Goal: Transaction & Acquisition: Purchase product/service

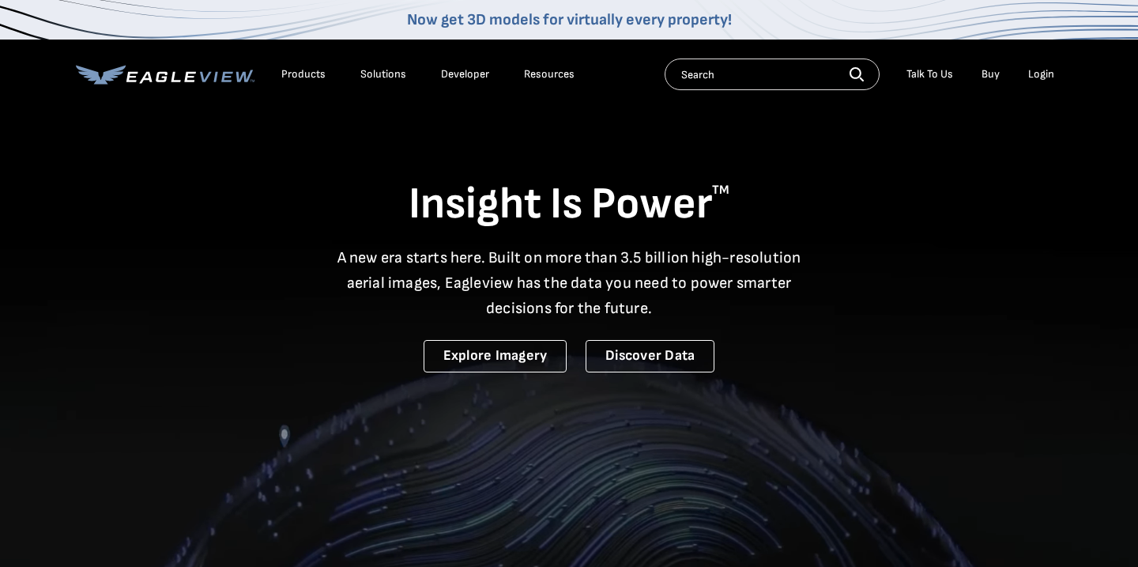
click at [1040, 71] on div "Login" at bounding box center [1041, 74] width 26 height 14
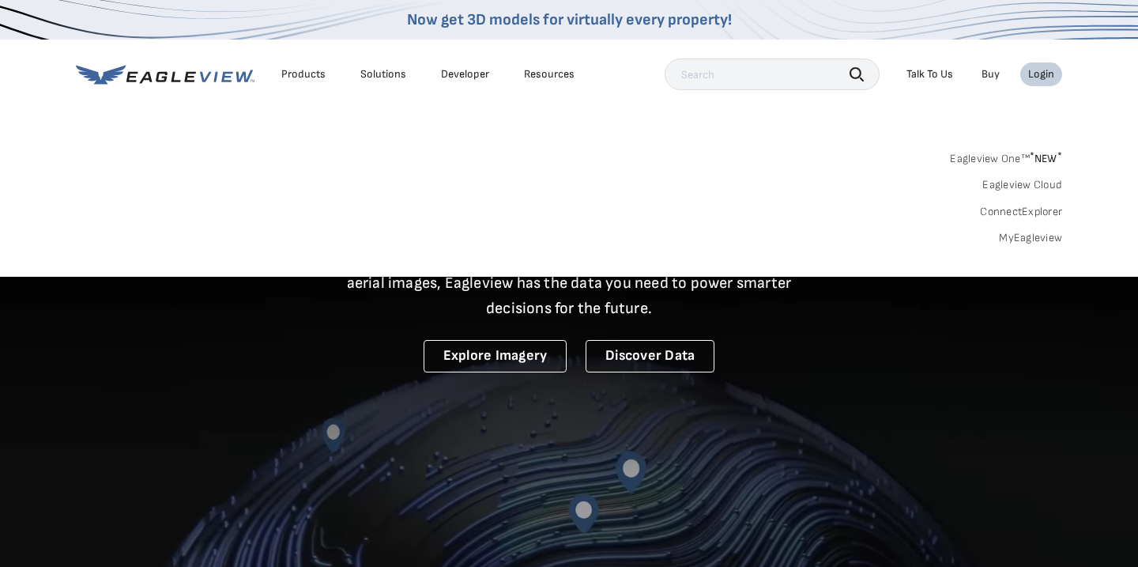
click at [1029, 238] on link "MyEagleview" at bounding box center [1030, 238] width 63 height 14
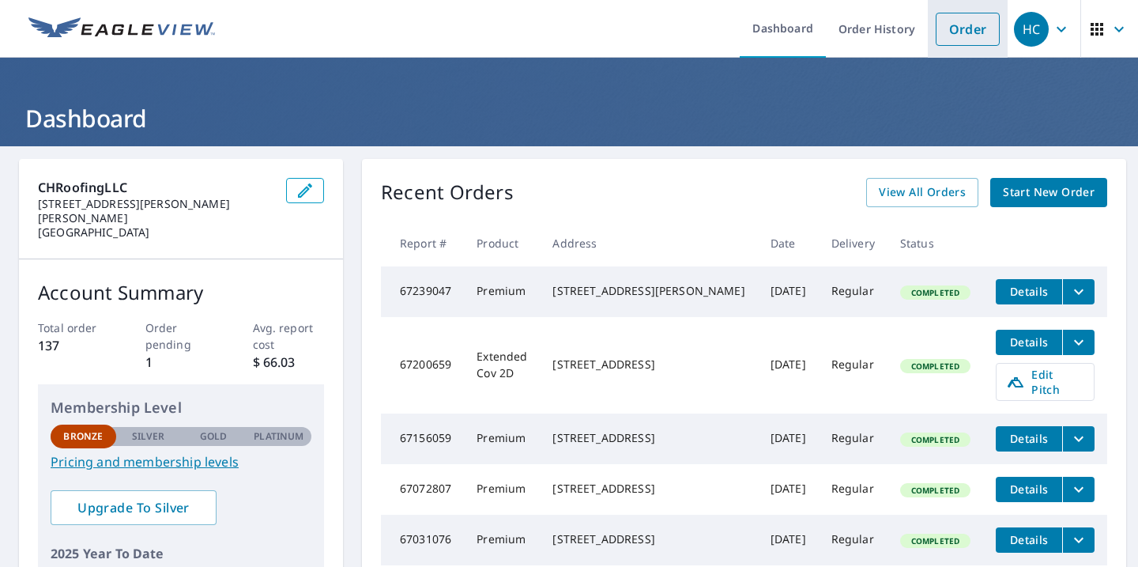
click at [967, 22] on link "Order" at bounding box center [968, 29] width 64 height 33
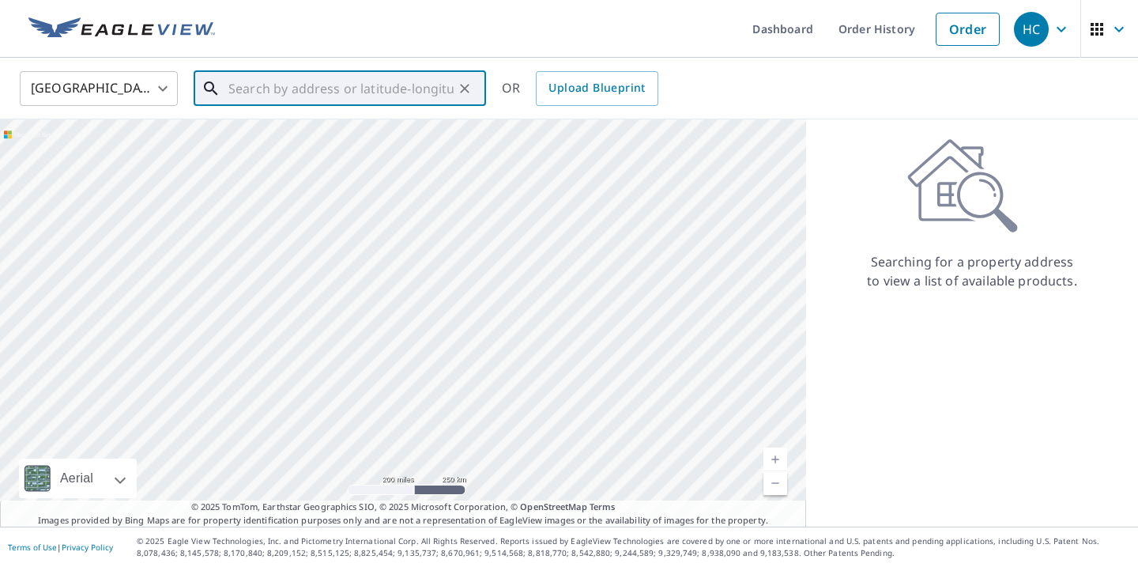
click at [389, 103] on input "text" at bounding box center [340, 88] width 225 height 44
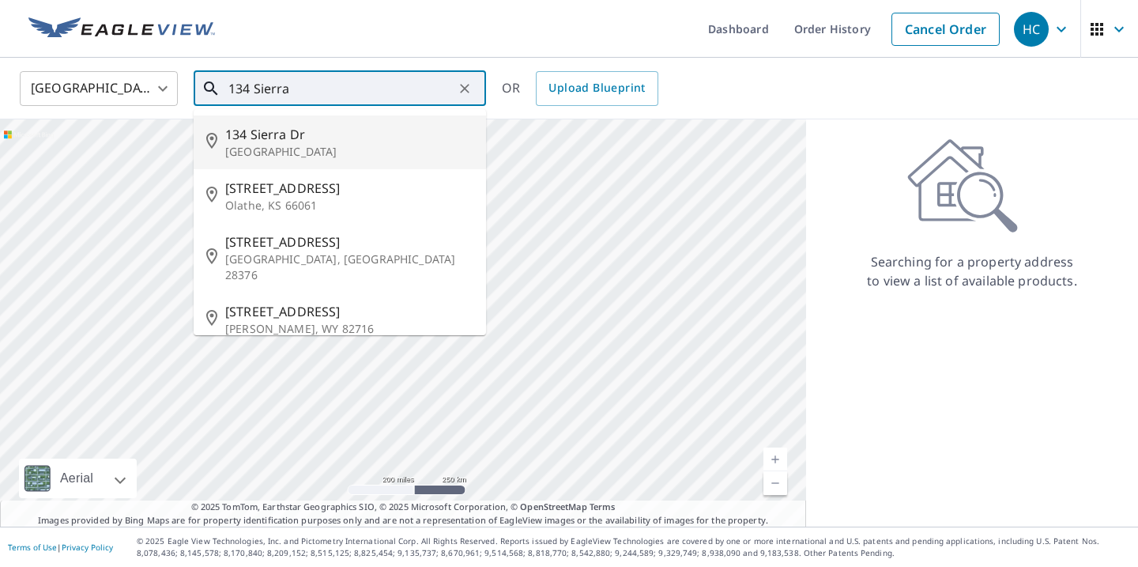
click at [346, 150] on p "[GEOGRAPHIC_DATA]" at bounding box center [349, 152] width 248 height 16
type input "[STREET_ADDRESS][PERSON_NAME]"
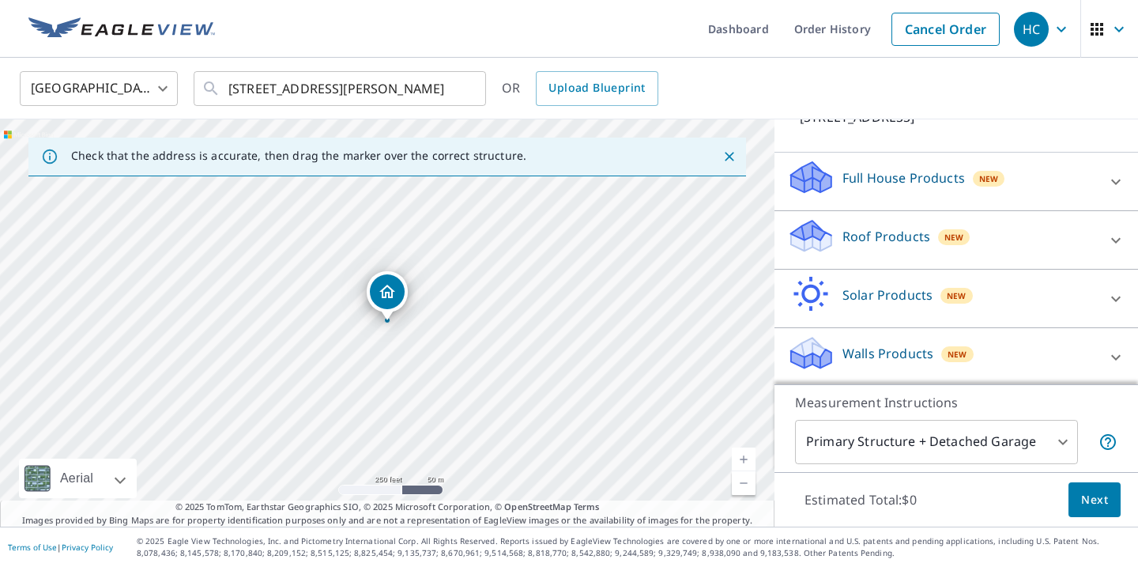
scroll to position [126, 0]
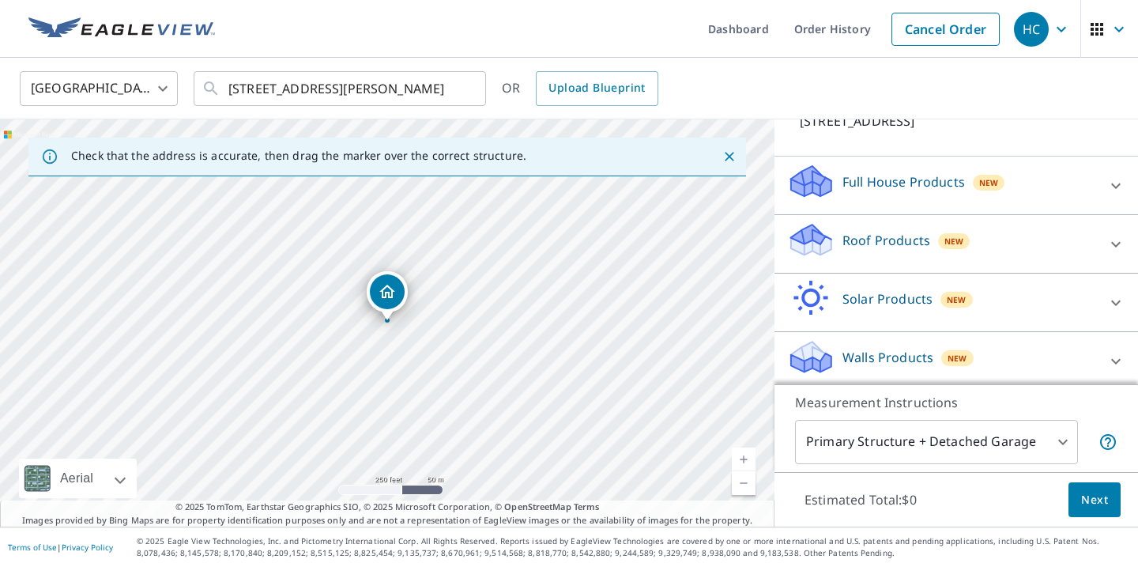
click at [907, 225] on div "Roof Products New" at bounding box center [942, 243] width 310 height 45
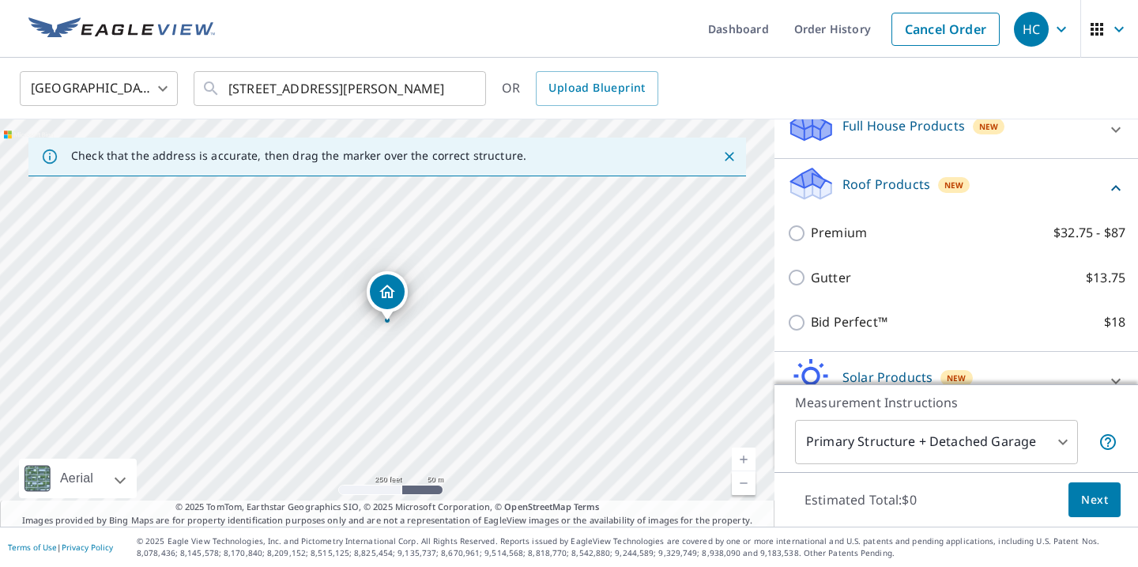
scroll to position [192, 0]
